Goal: Task Accomplishment & Management: Manage account settings

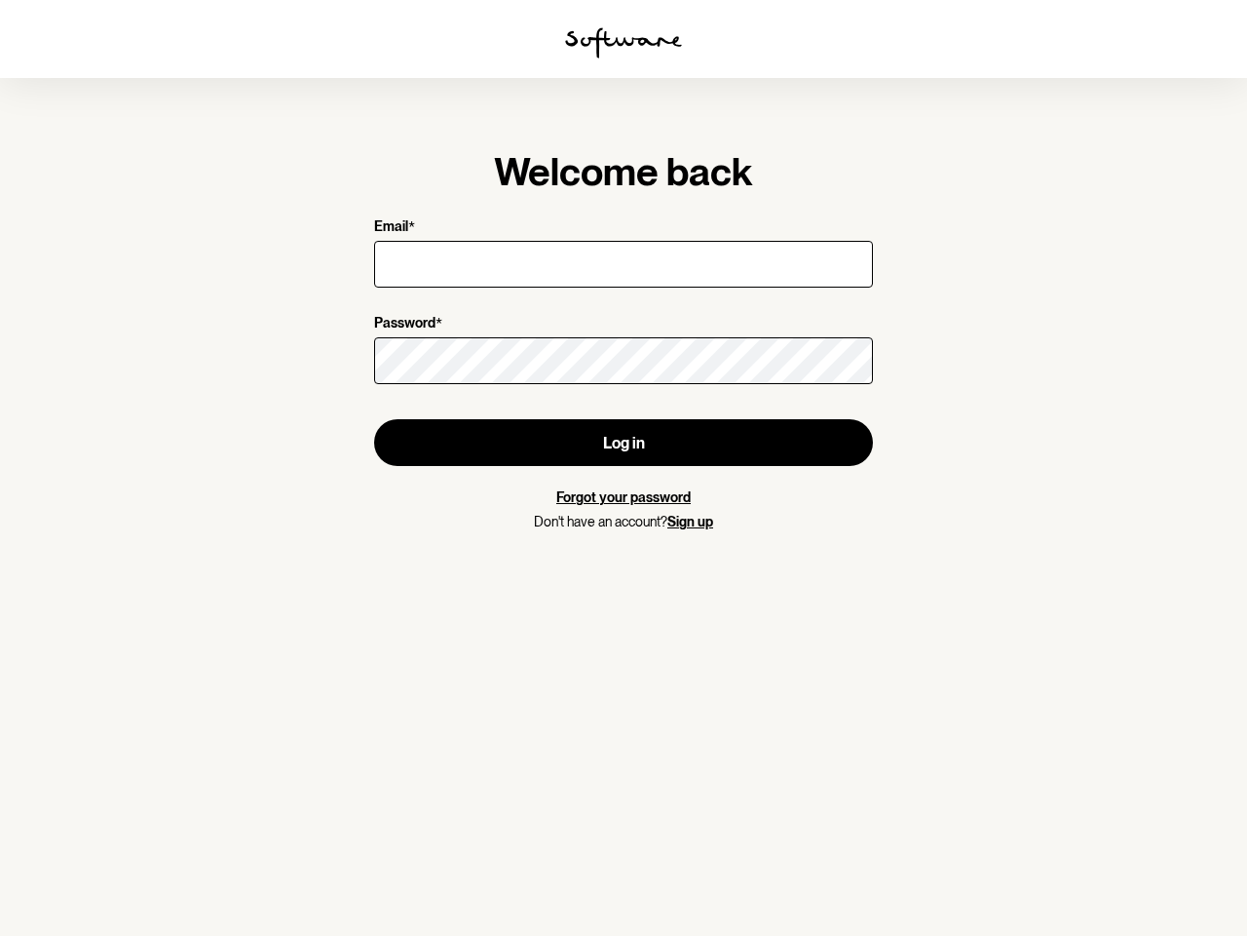
click at [624, 43] on img at bounding box center [623, 42] width 117 height 31
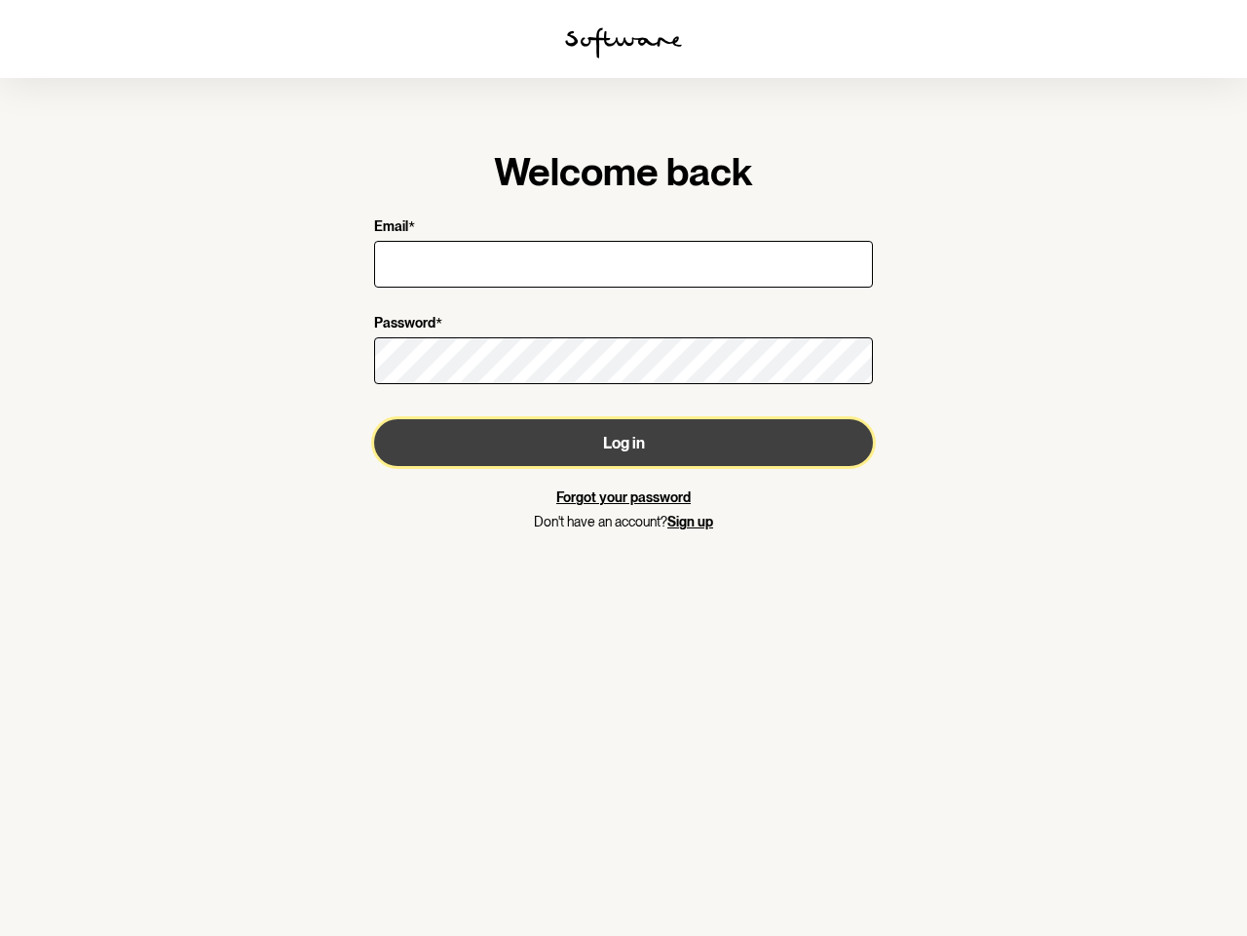
click at [624, 442] on button "Log in" at bounding box center [623, 442] width 499 height 47
